Goal: Obtain resource: Download file/media

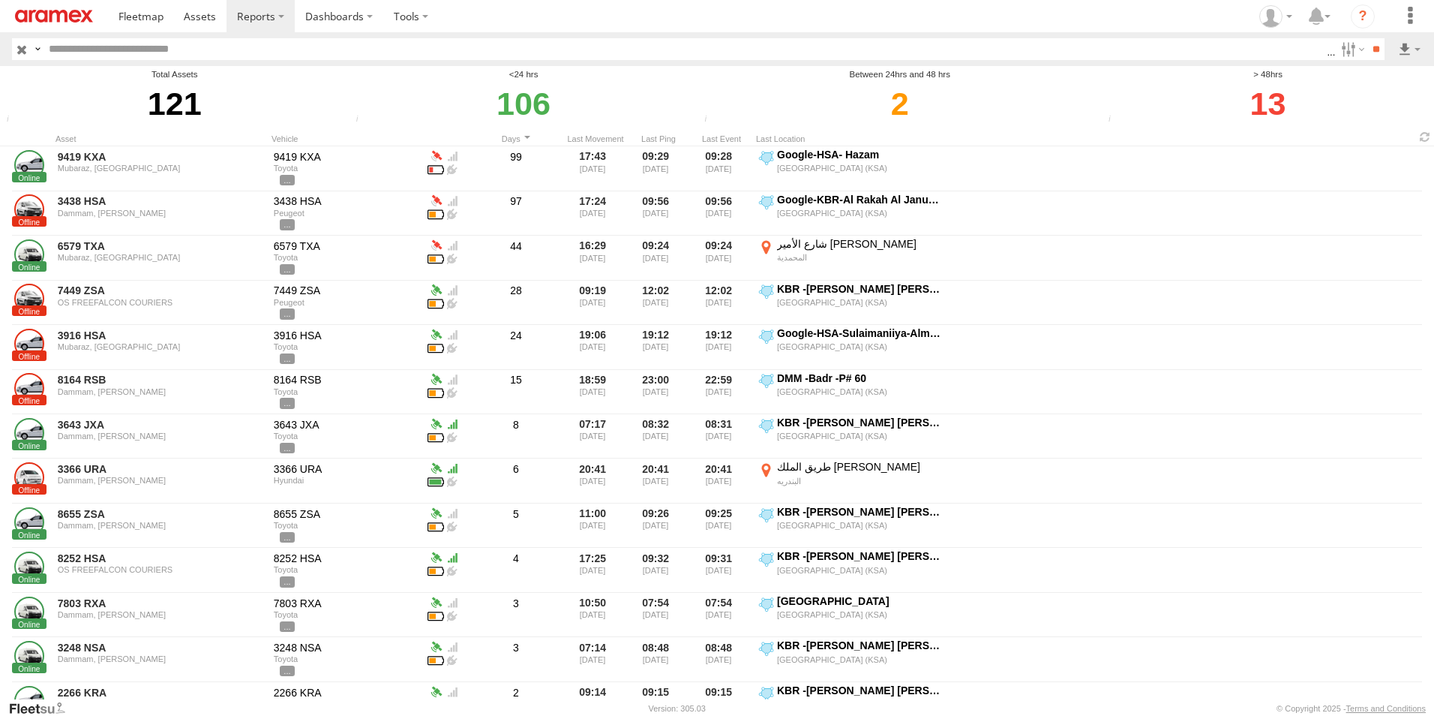
scroll to position [0, 1]
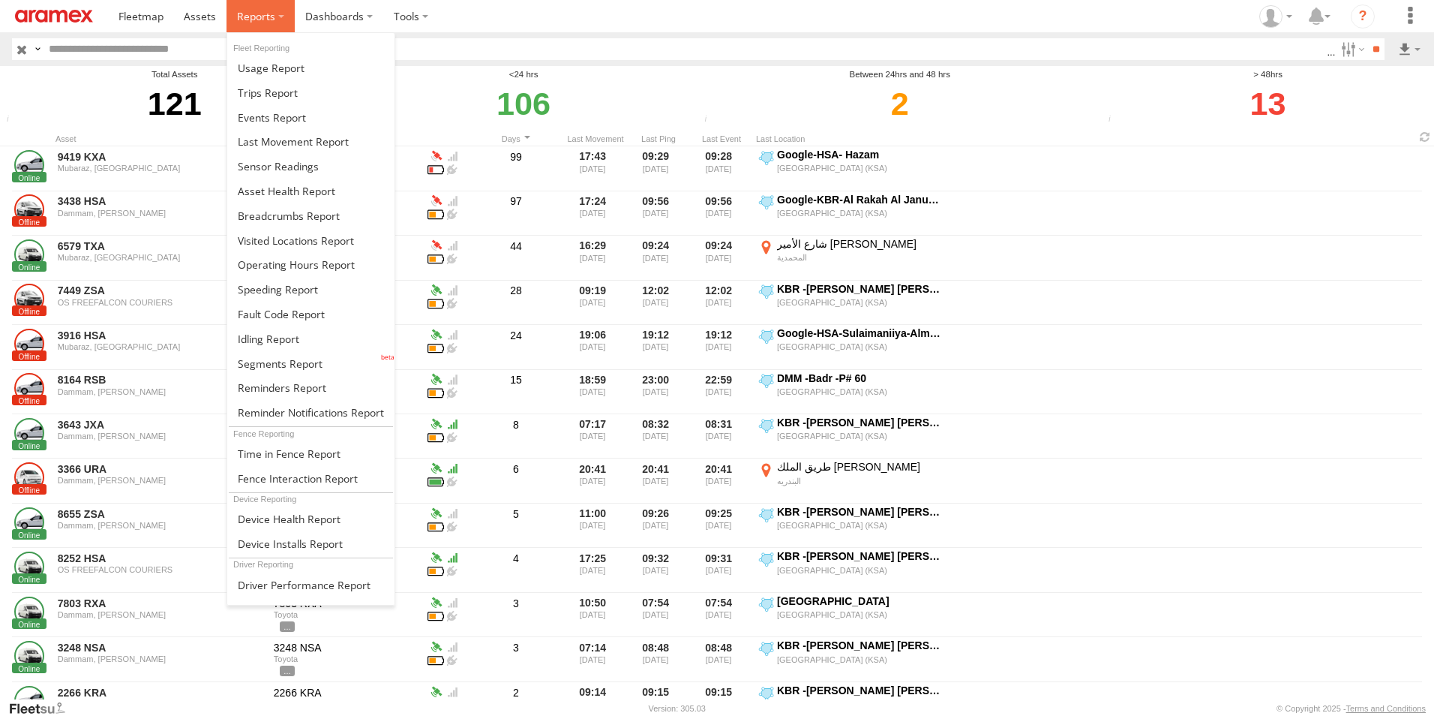
click at [272, 12] on span at bounding box center [256, 16] width 38 height 14
click at [275, 289] on span at bounding box center [278, 289] width 80 height 14
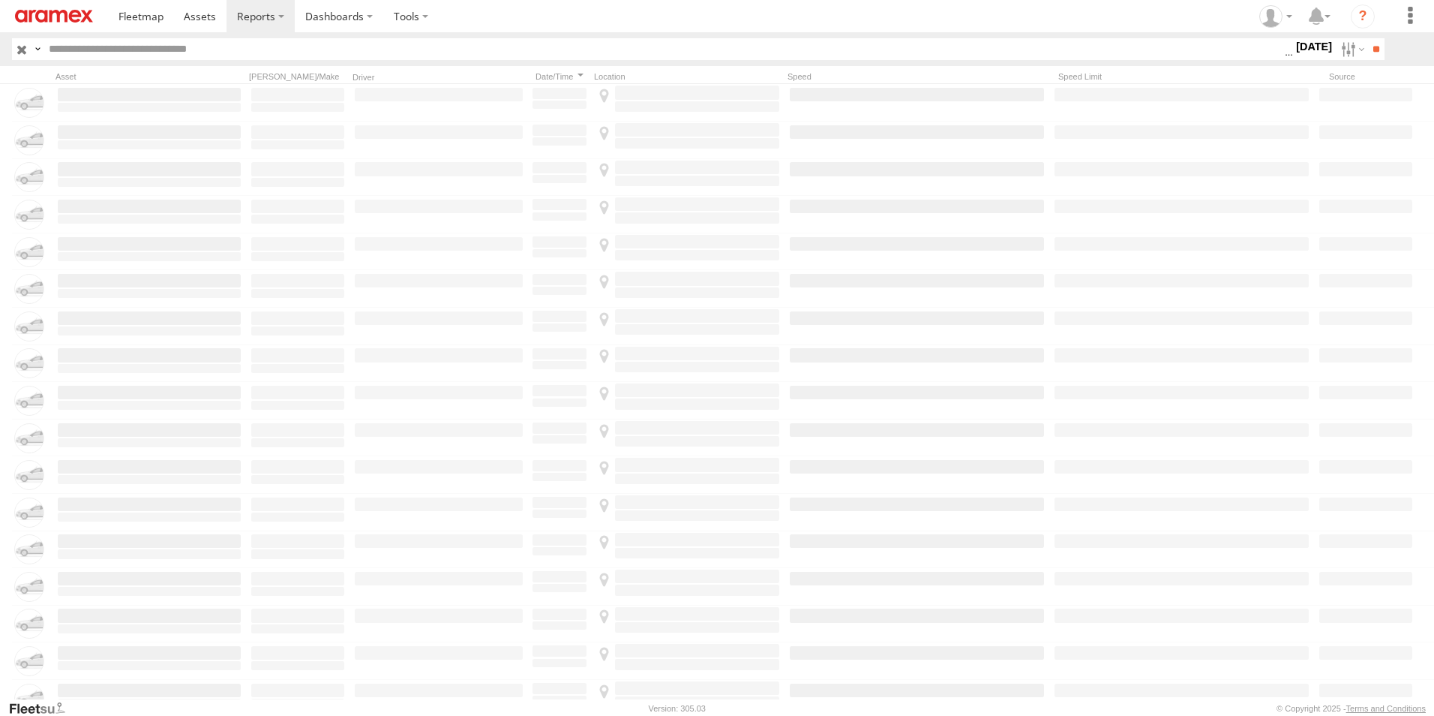
click at [1306, 47] on label "[DATE]" at bounding box center [1314, 46] width 42 height 17
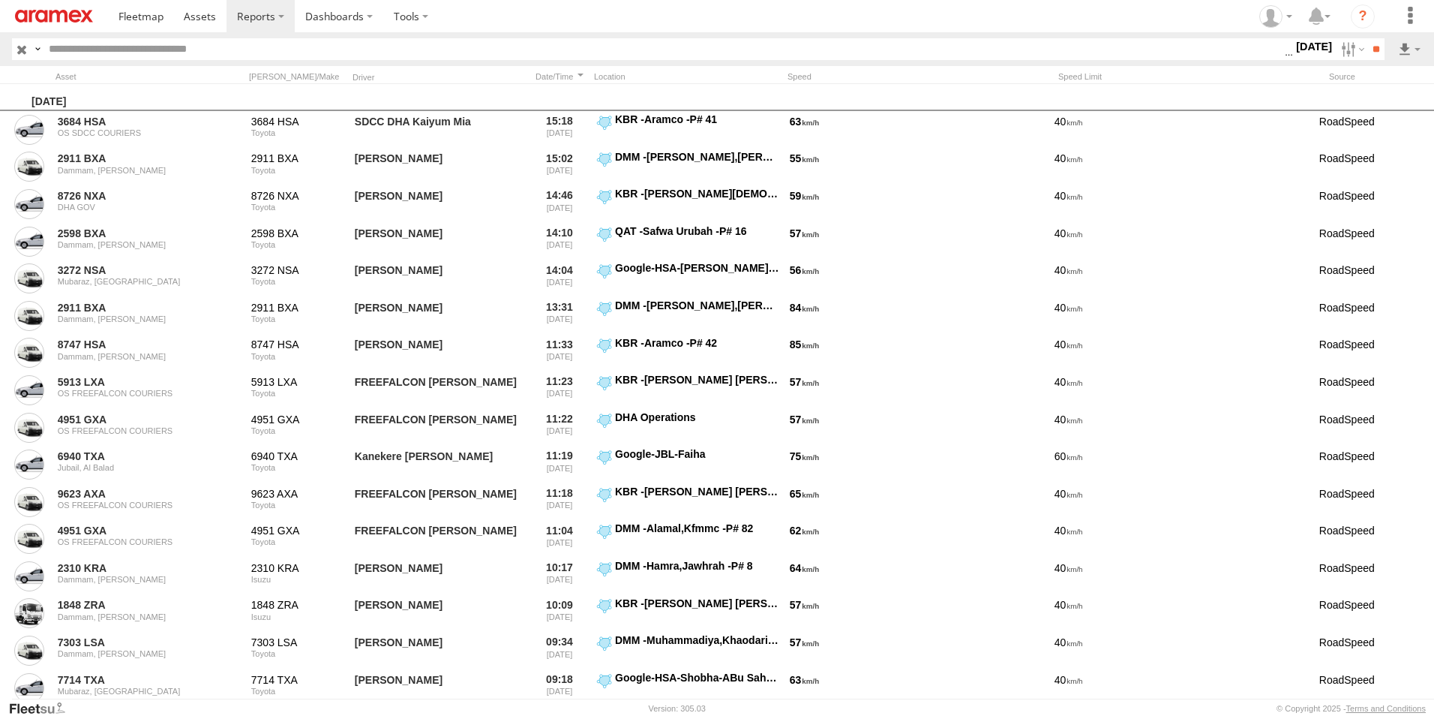
click at [0, 0] on label at bounding box center [0, 0] width 0 height 0
click at [1373, 47] on input "**" at bounding box center [1376, 49] width 17 height 22
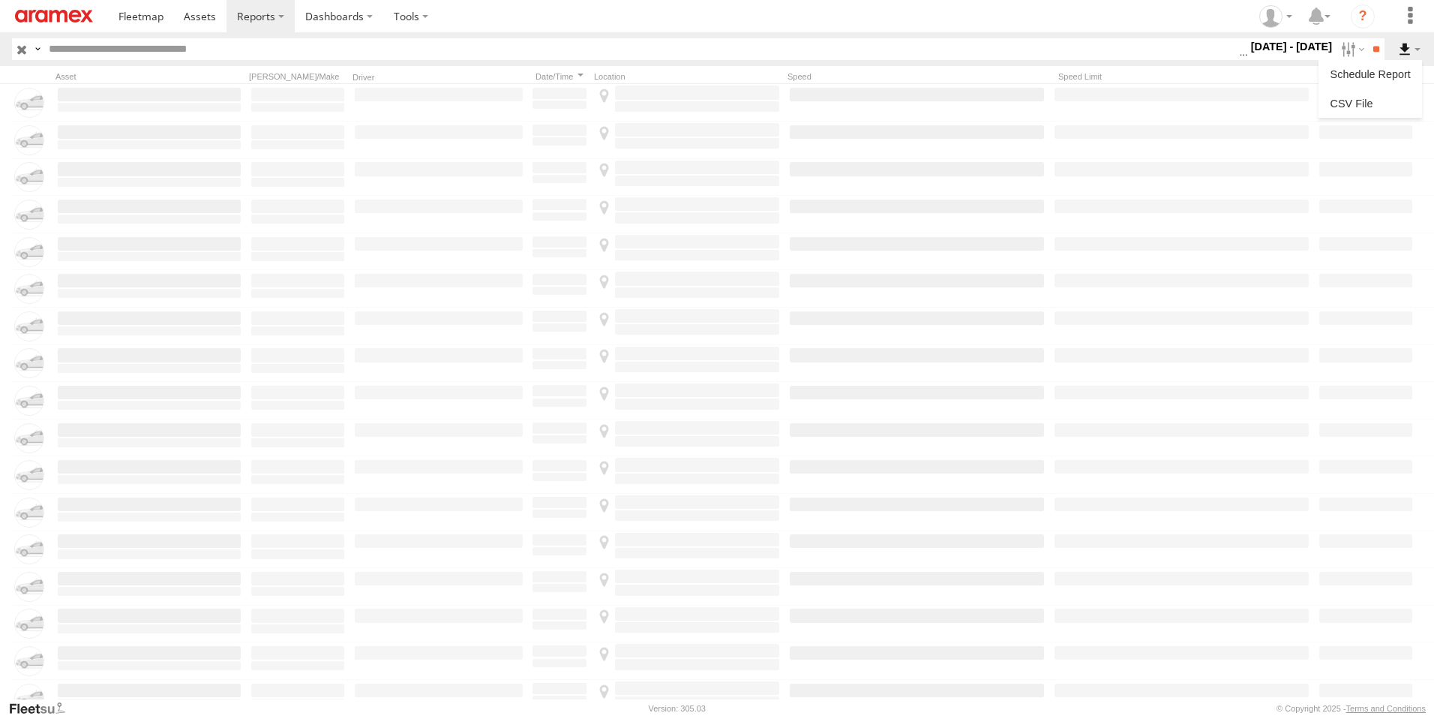
click at [1404, 50] on label at bounding box center [1410, 49] width 26 height 22
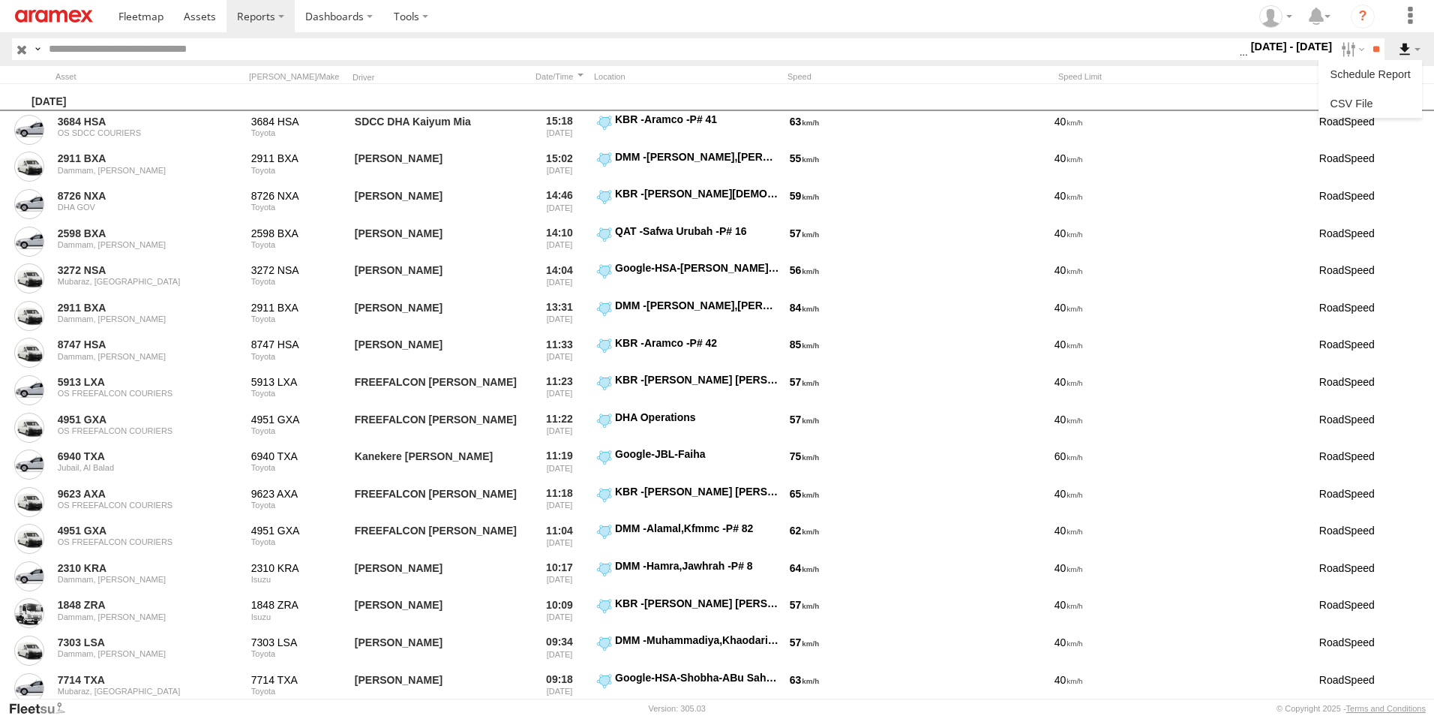
click at [1401, 47] on label at bounding box center [1410, 49] width 26 height 22
click at [1397, 49] on label at bounding box center [1410, 49] width 26 height 22
click at [1395, 96] on link at bounding box center [1371, 103] width 92 height 23
